Goal: Information Seeking & Learning: Learn about a topic

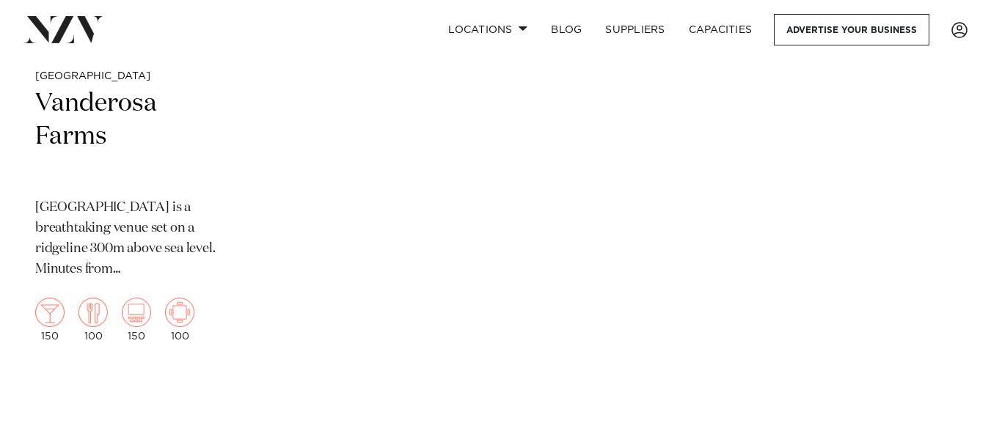
scroll to position [607, 0]
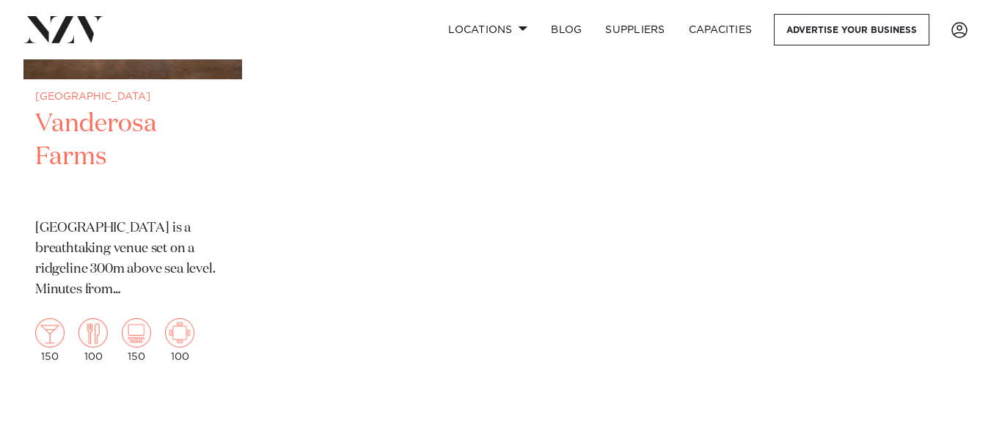
click at [71, 139] on h2 "Vanderosa Farms" at bounding box center [132, 157] width 195 height 99
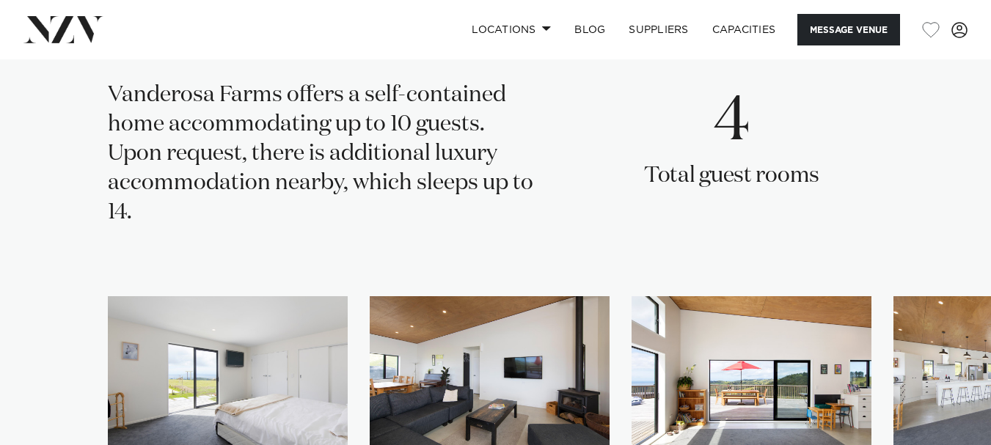
scroll to position [2303, 0]
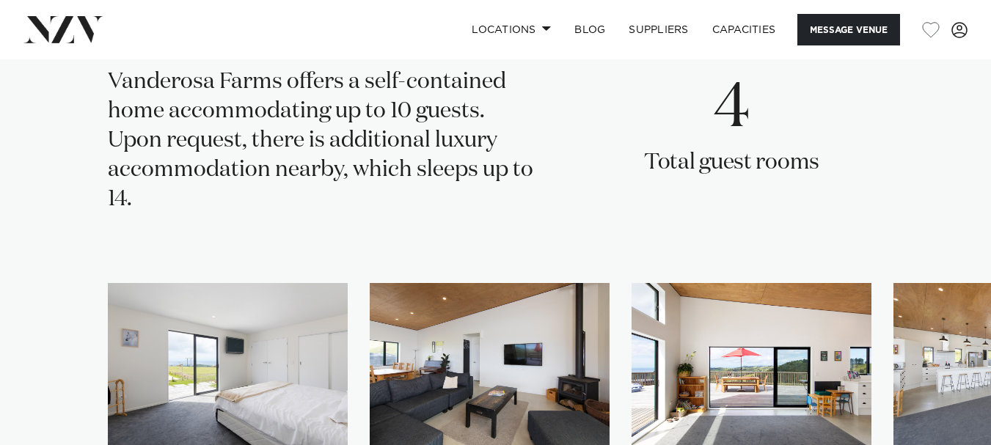
click at [247, 357] on img "1 / 5" at bounding box center [228, 364] width 240 height 162
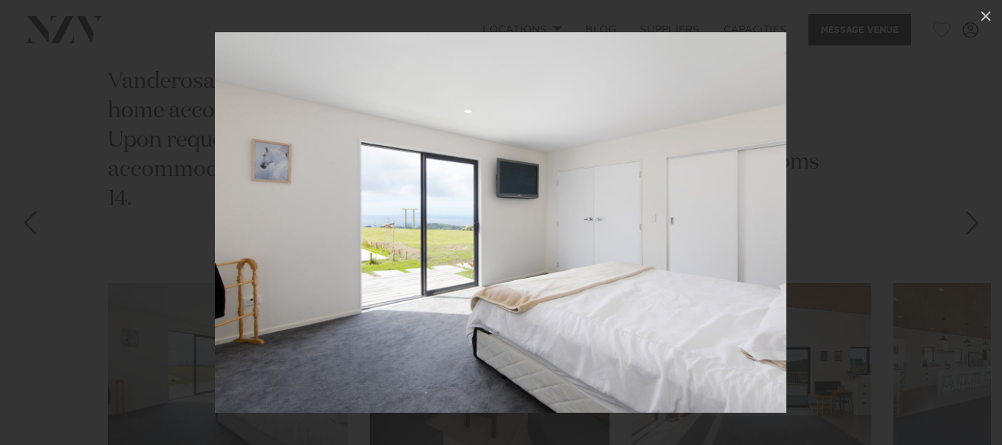
click at [874, 197] on div at bounding box center [501, 222] width 1002 height 445
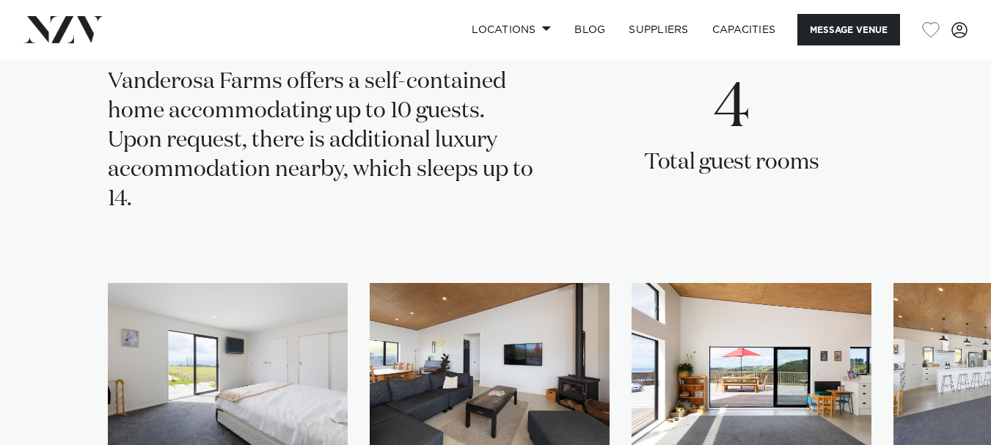
click at [541, 310] on img "2 / 5" at bounding box center [490, 364] width 240 height 162
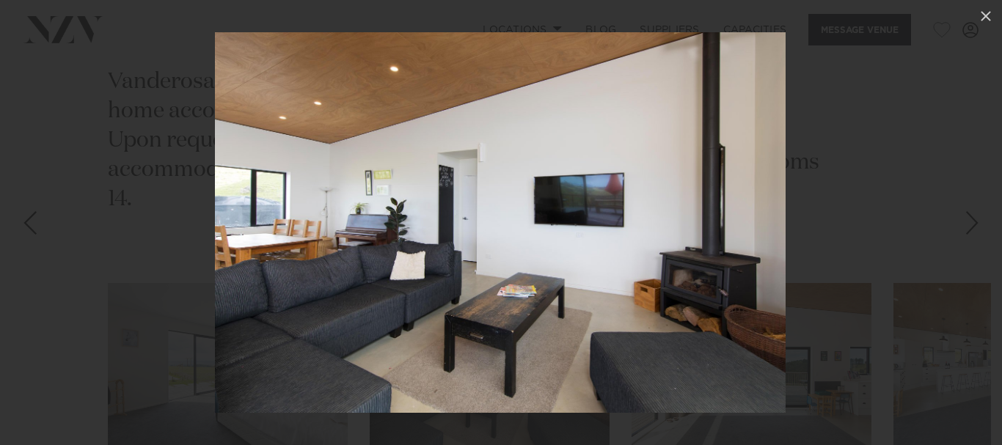
click at [856, 200] on div at bounding box center [501, 222] width 1002 height 445
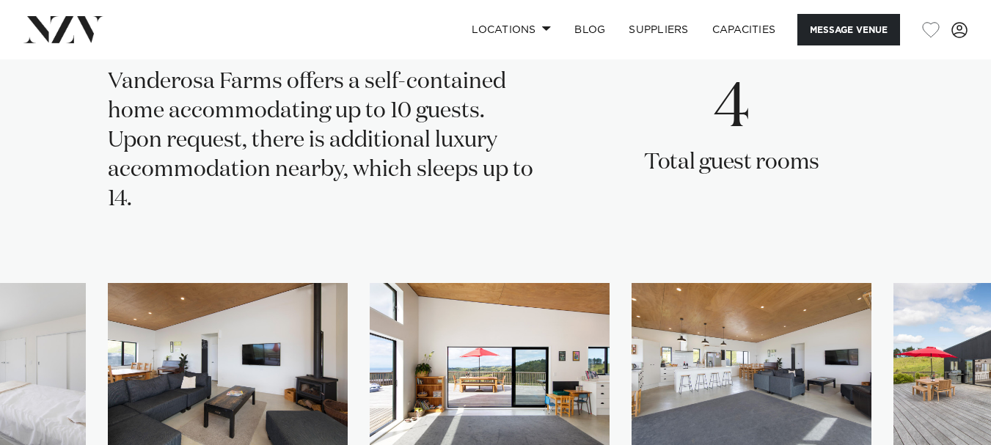
click at [827, 283] on img "4 / 5" at bounding box center [752, 364] width 240 height 162
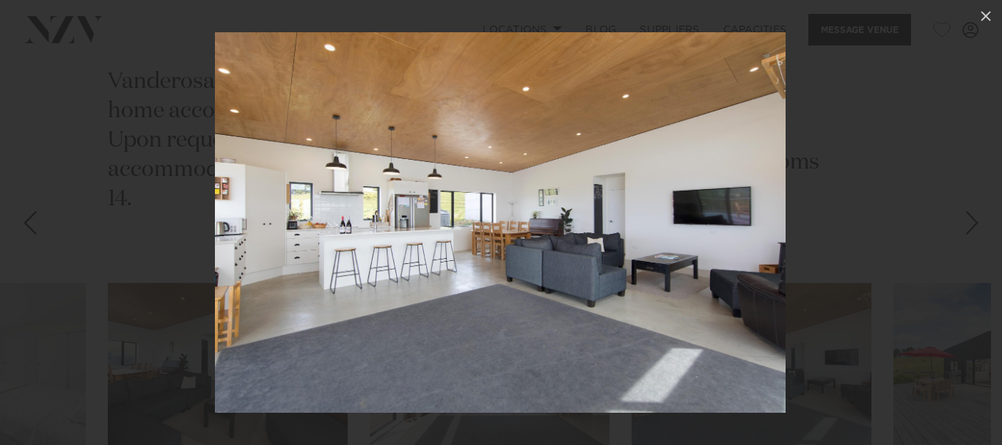
click at [932, 156] on div at bounding box center [501, 222] width 1002 height 445
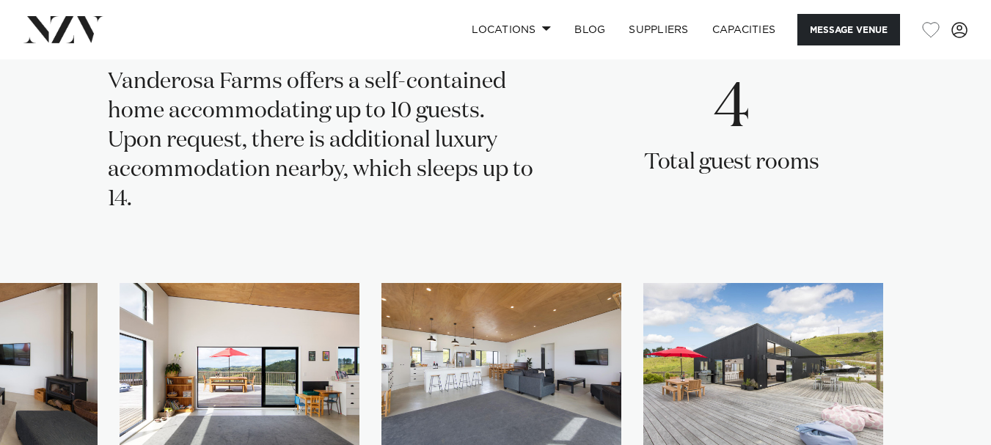
click at [822, 304] on img "5 / 5" at bounding box center [763, 364] width 240 height 162
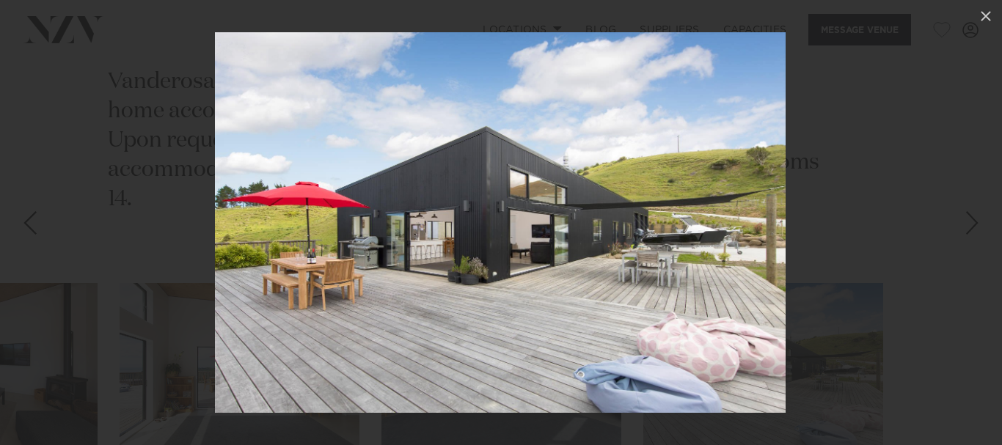
click at [893, 233] on div at bounding box center [501, 222] width 1002 height 445
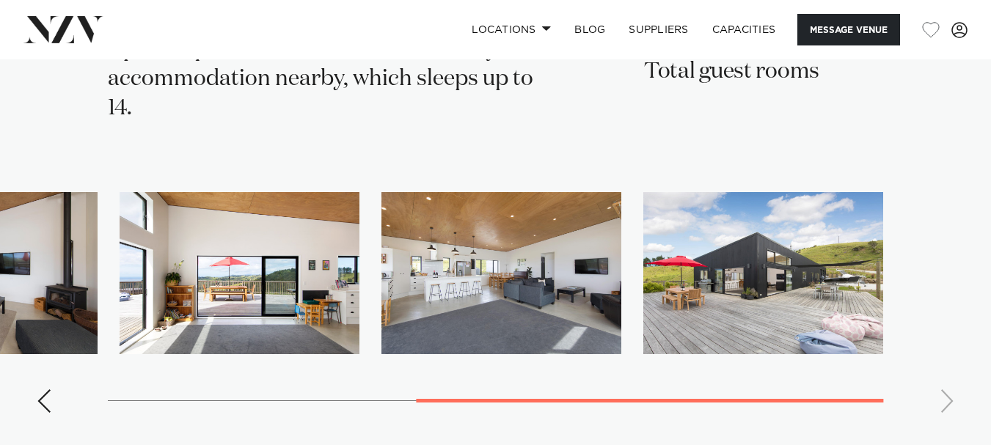
scroll to position [2413, 0]
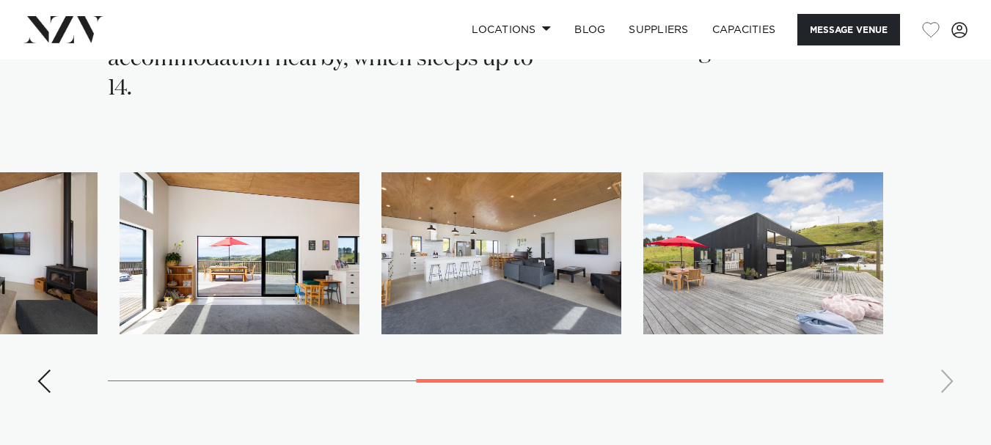
click at [951, 319] on swiper-container at bounding box center [495, 288] width 991 height 233
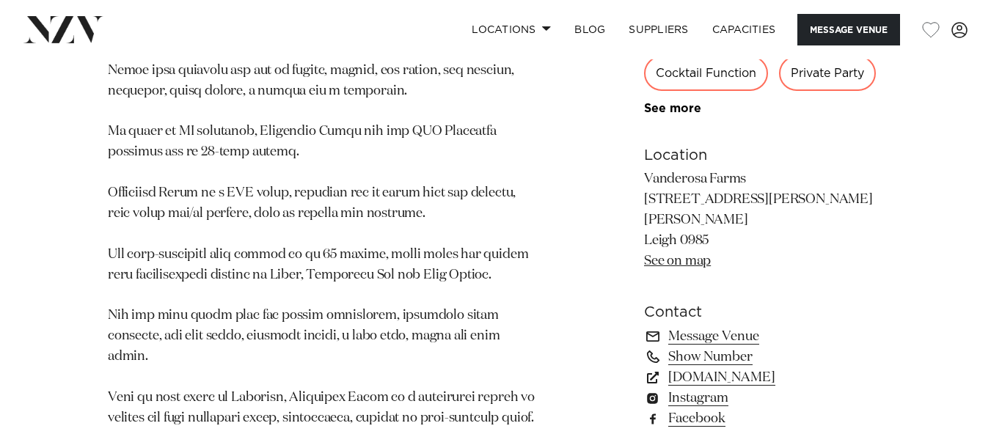
scroll to position [1015, 0]
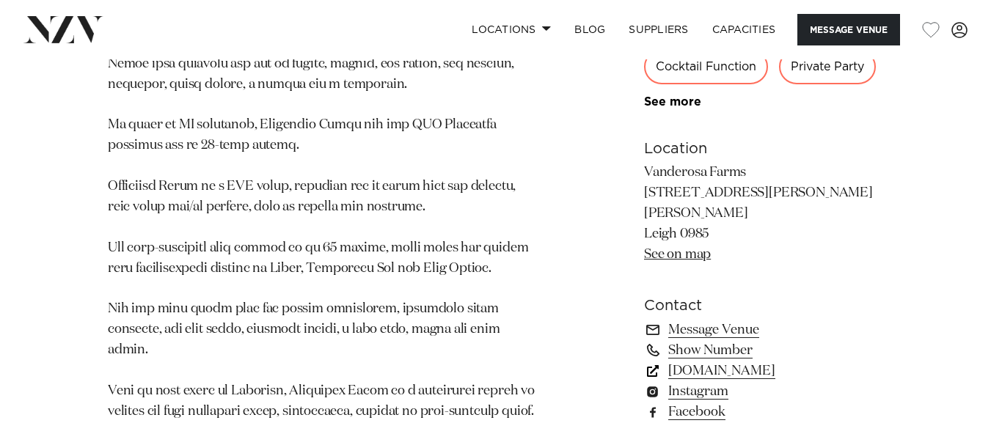
click at [782, 361] on link "[DOMAIN_NAME]" at bounding box center [763, 371] width 239 height 21
